Goal: Browse casually

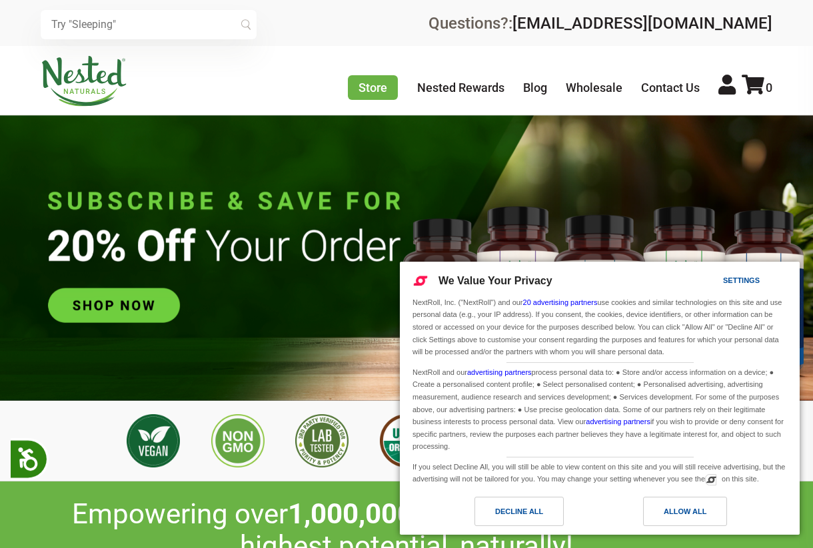
click at [681, 511] on div "Allow All" at bounding box center [684, 511] width 43 height 15
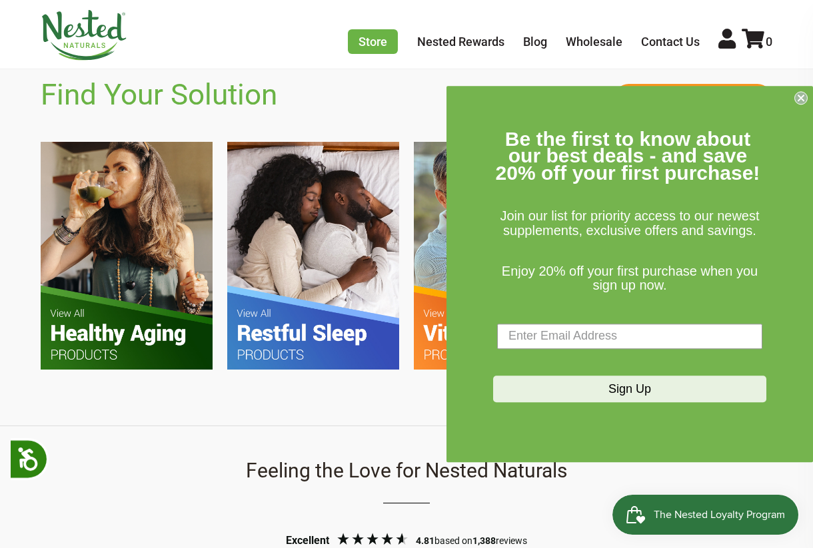
click at [797, 104] on icon "Close dialog" at bounding box center [800, 97] width 13 height 13
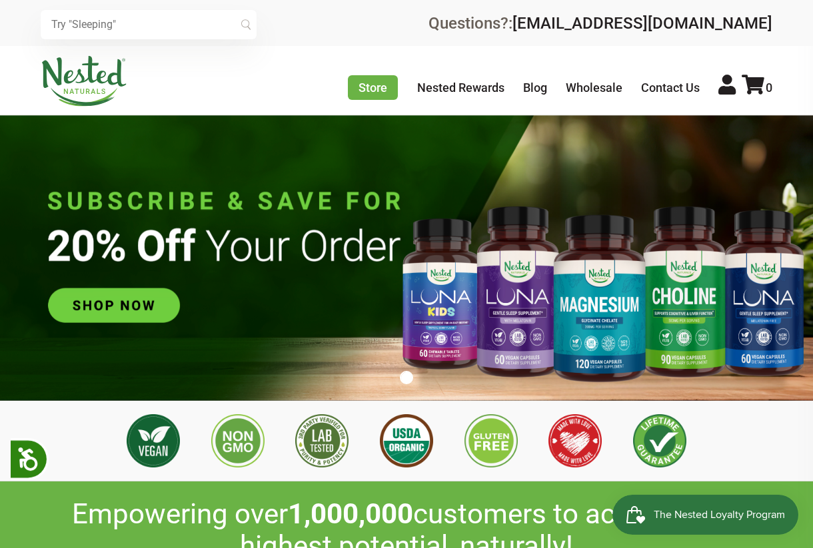
scroll to position [0, 458]
